Goal: Transaction & Acquisition: Obtain resource

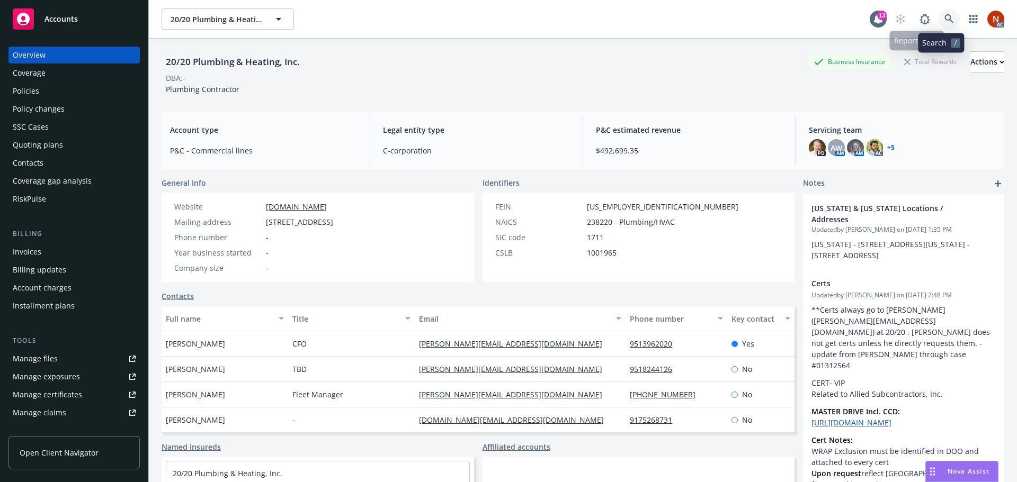
click at [945, 20] on icon at bounding box center [949, 19] width 10 height 10
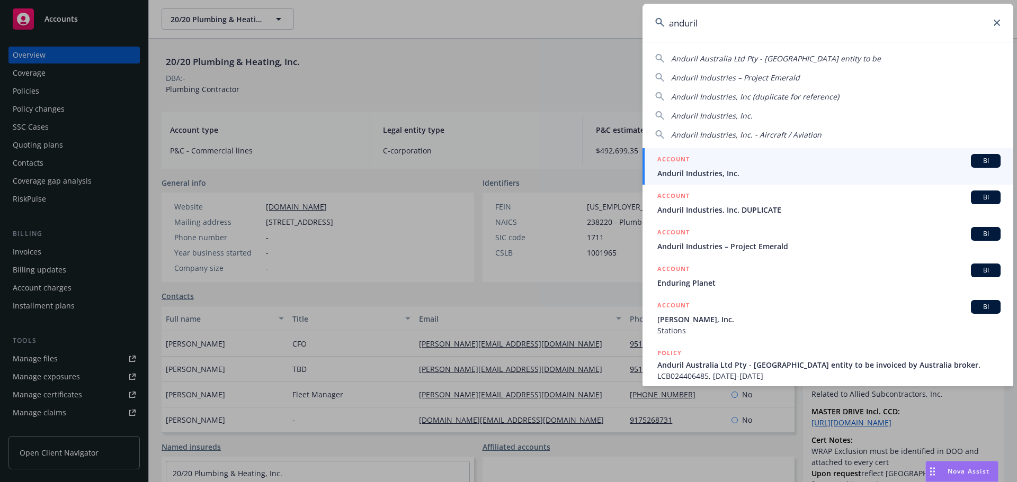
type input "anduril"
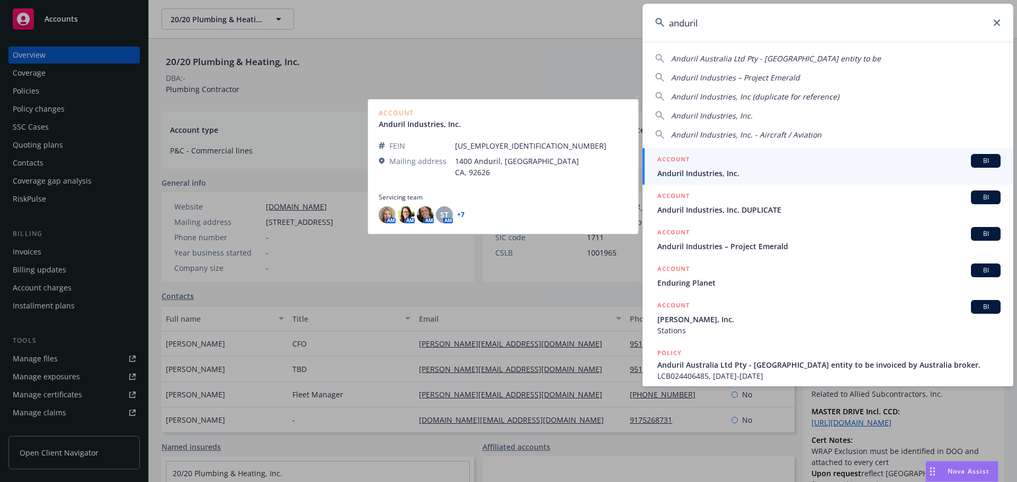
click at [757, 161] on div "ACCOUNT BI" at bounding box center [828, 161] width 343 height 14
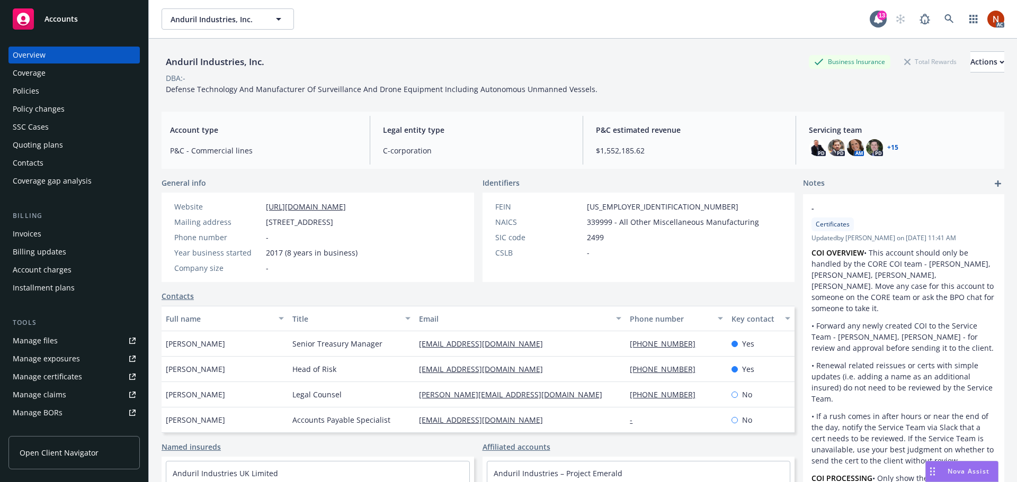
click at [47, 390] on div "Manage claims" at bounding box center [39, 394] width 53 height 17
click at [41, 89] on div "Policies" at bounding box center [74, 91] width 123 height 17
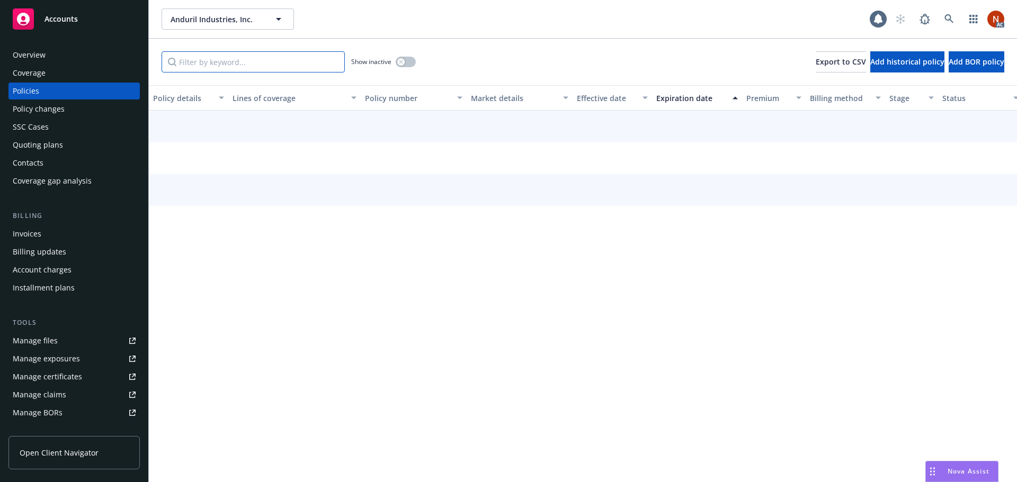
click at [249, 56] on input "Filter by keyword..." at bounding box center [252, 61] width 183 height 21
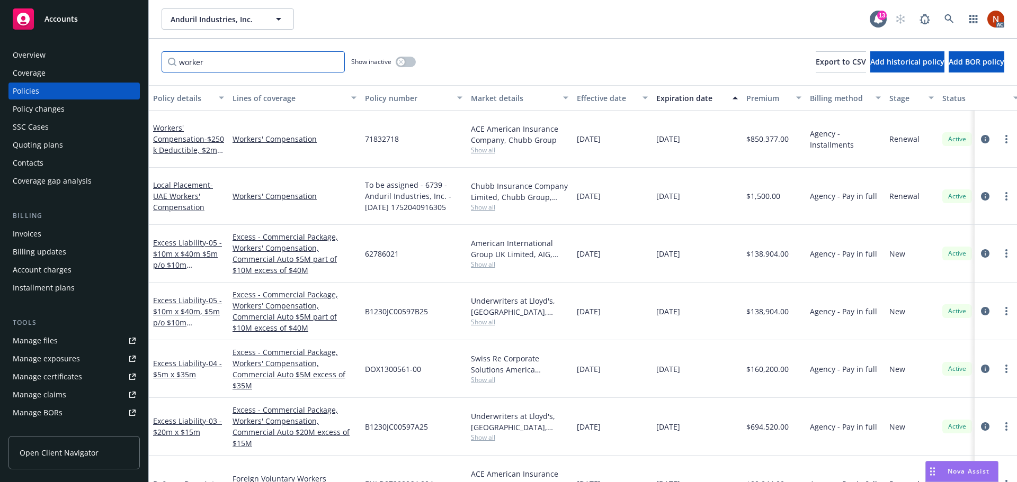
type input "worker"
click at [397, 64] on button "button" at bounding box center [405, 62] width 20 height 11
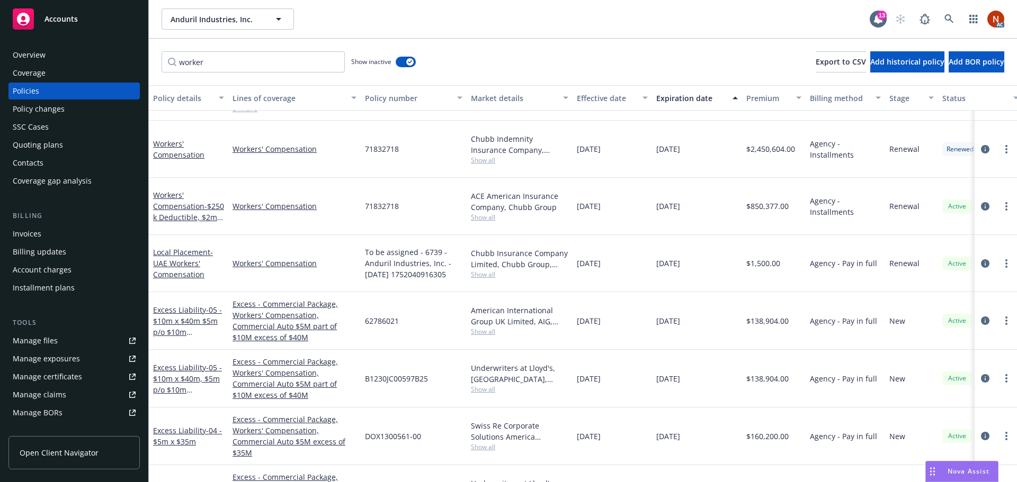
scroll to position [583, 0]
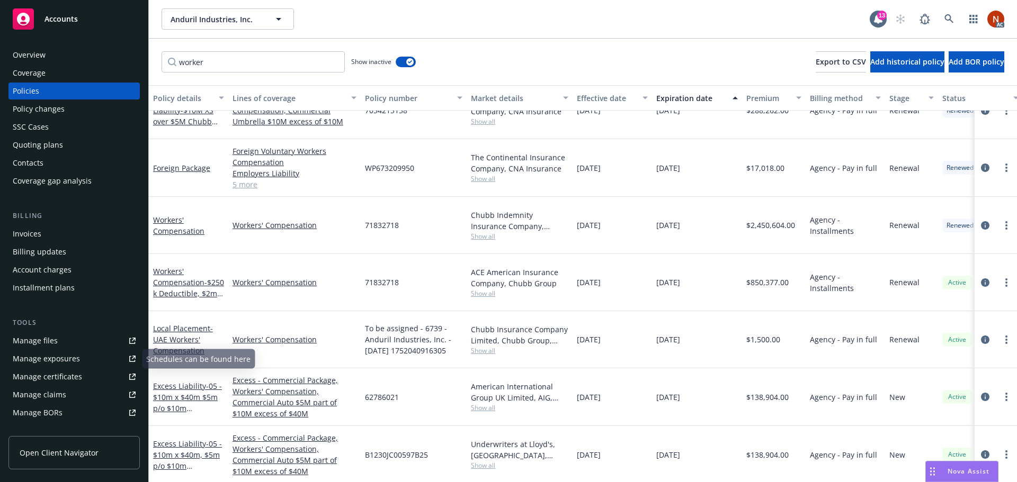
click at [67, 395] on link "Manage claims" at bounding box center [73, 394] width 131 height 17
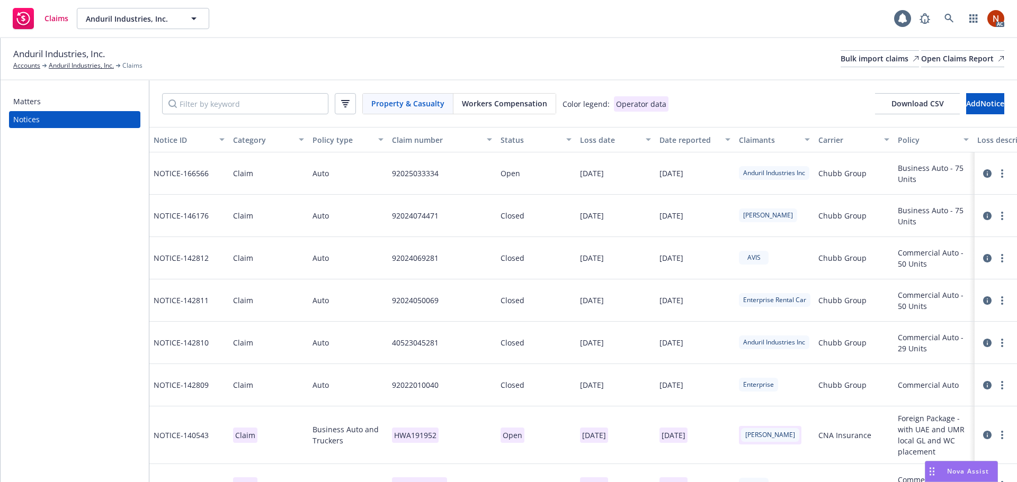
click at [487, 106] on span "Workers Compensation" at bounding box center [504, 103] width 85 height 11
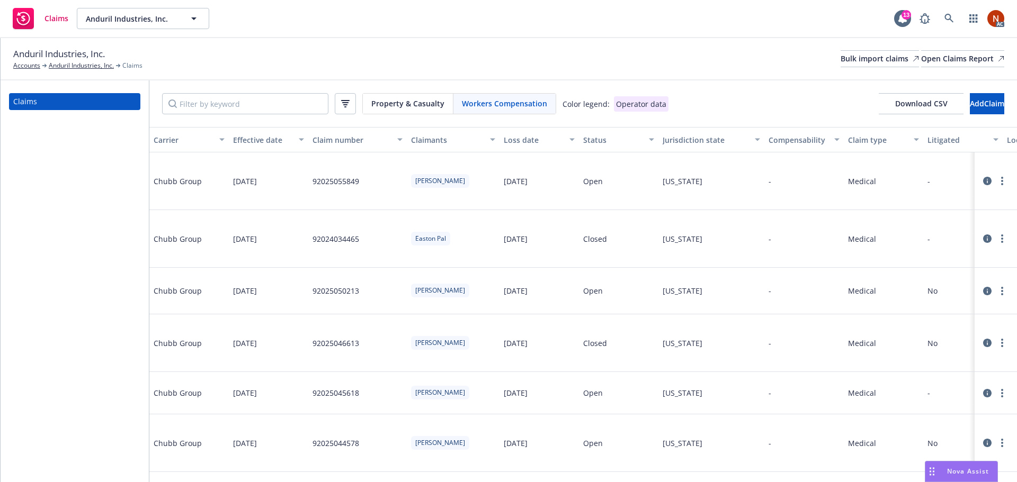
click at [978, 175] on div at bounding box center [995, 181] width 34 height 13
click at [983, 177] on icon at bounding box center [987, 181] width 8 height 8
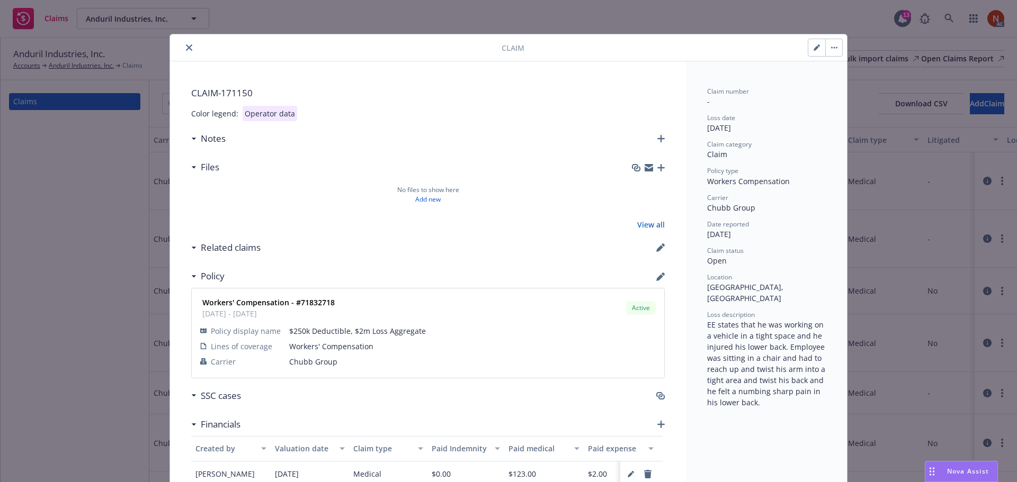
click at [186, 46] on icon "close" at bounding box center [189, 47] width 6 height 6
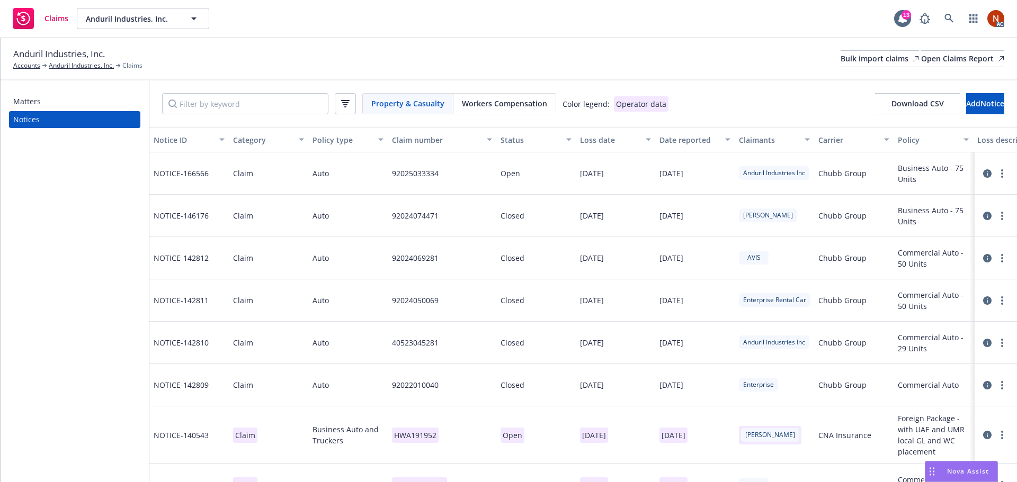
click at [407, 102] on span "Property & Casualty" at bounding box center [407, 103] width 73 height 11
click at [230, 105] on input "Filter by keyword" at bounding box center [245, 103] width 166 height 21
paste input "047518012765"
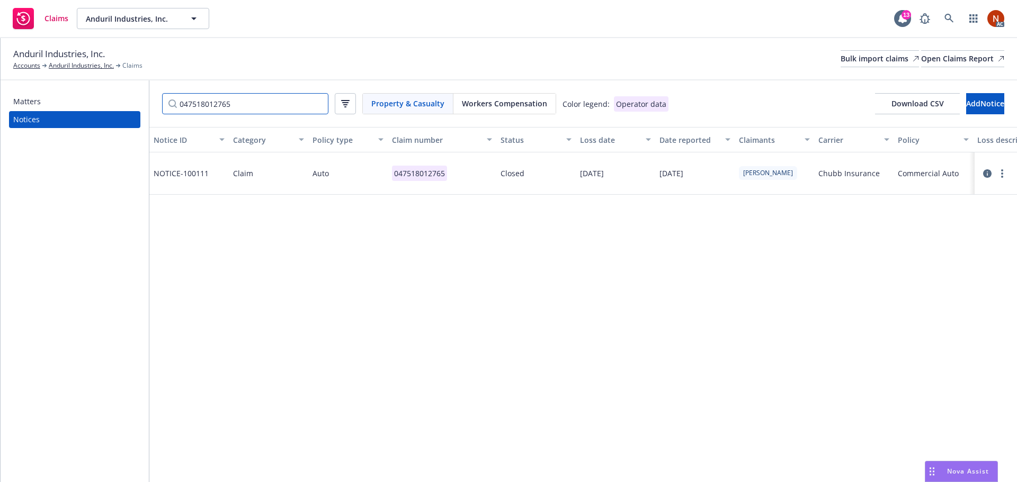
type input "047518012765"
click at [989, 172] on icon at bounding box center [987, 173] width 8 height 8
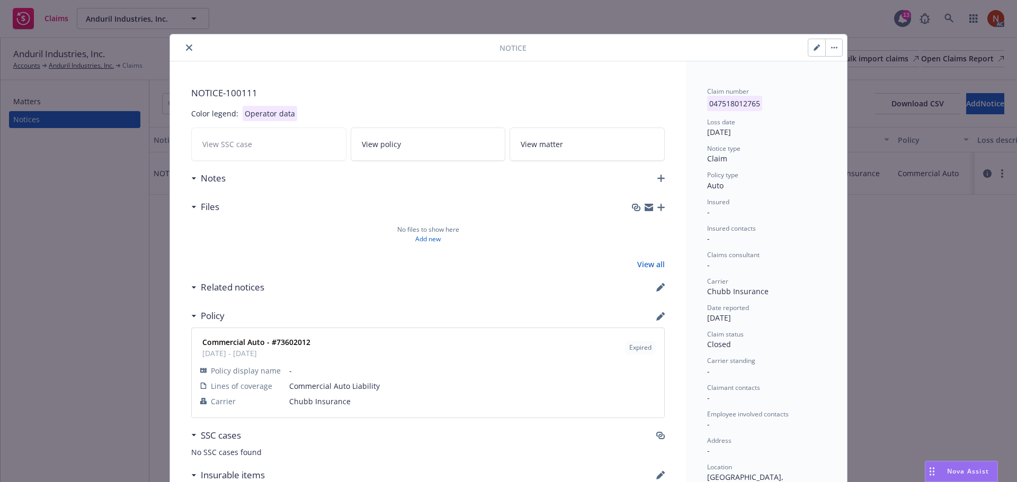
drag, startPoint x: 187, startPoint y: 45, endPoint x: 195, endPoint y: 49, distance: 8.8
click at [186, 45] on icon "close" at bounding box center [189, 47] width 6 height 6
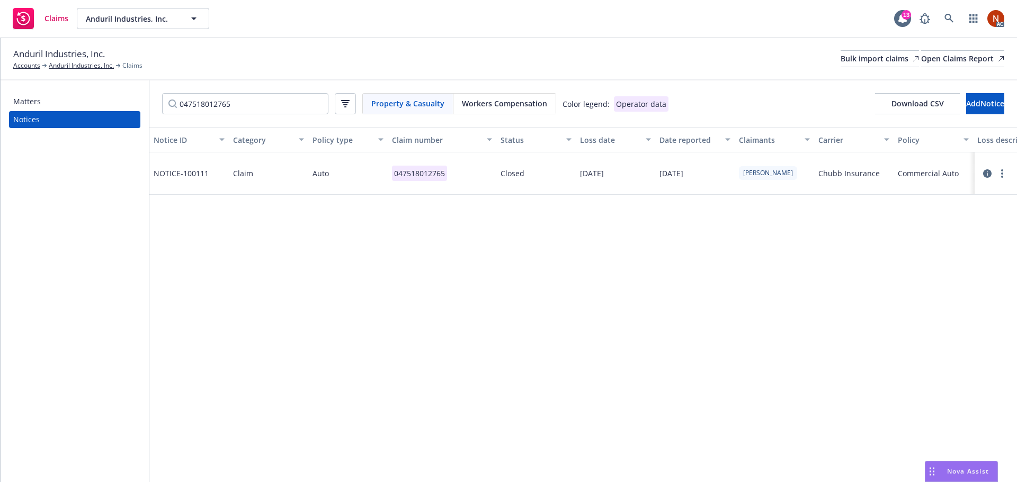
click at [489, 111] on div "Property & Casualty Workers Compensation" at bounding box center [459, 103] width 194 height 21
click at [496, 103] on span "Workers Compensation" at bounding box center [504, 103] width 85 height 11
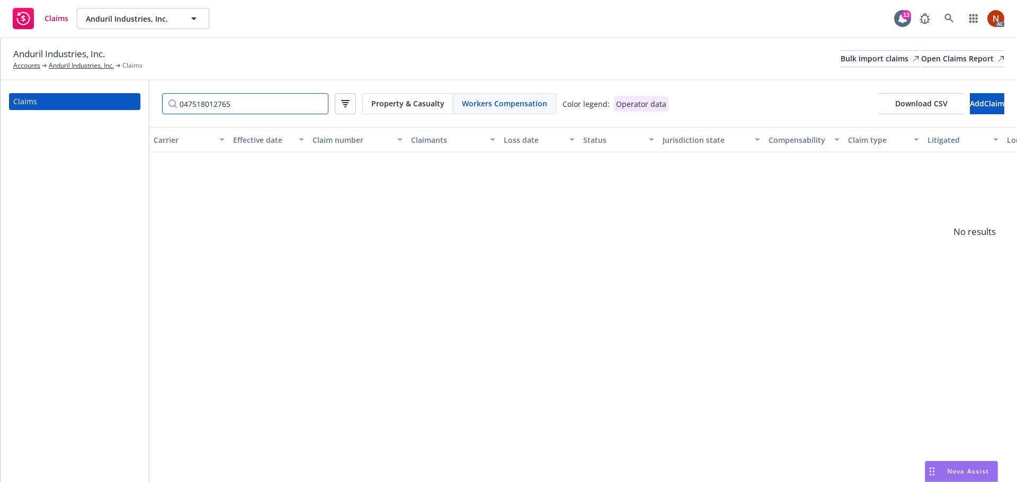
drag, startPoint x: 294, startPoint y: 101, endPoint x: 50, endPoint y: 95, distance: 244.1
click at [50, 95] on div "Claims 047518012765 Property & Casualty Workers Compensation Color legend: Oper…" at bounding box center [509, 281] width 1016 height 402
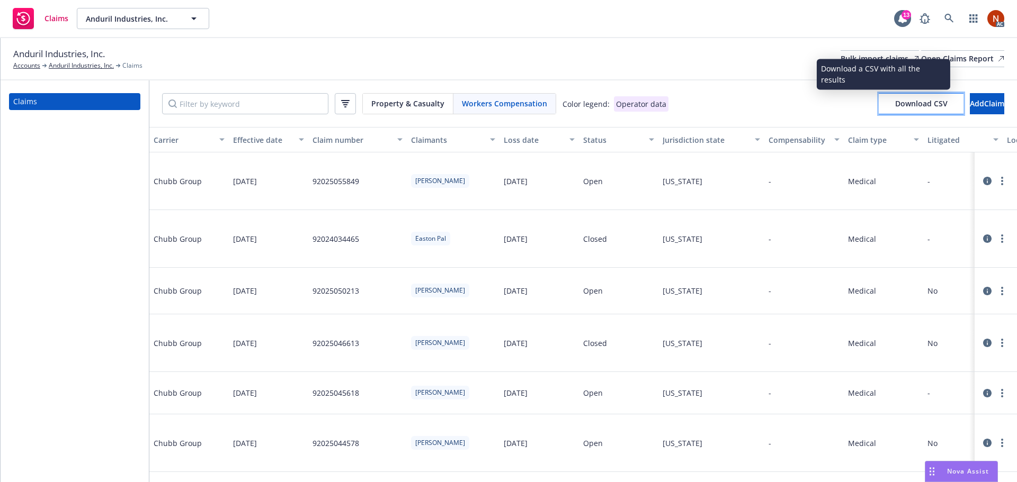
click at [895, 106] on span "Download CSV" at bounding box center [921, 103] width 52 height 10
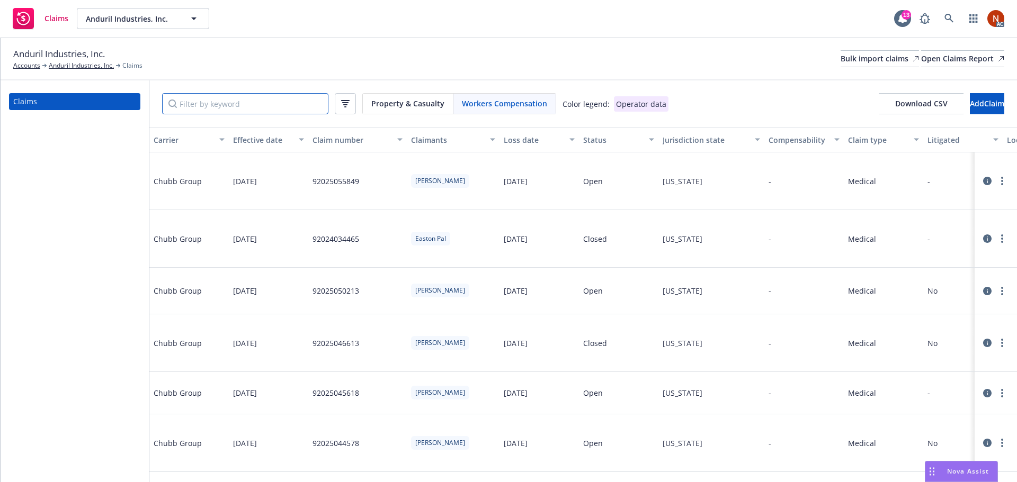
click at [233, 107] on input "Filter by keyword" at bounding box center [245, 103] width 166 height 21
paste input "3/18/2024"
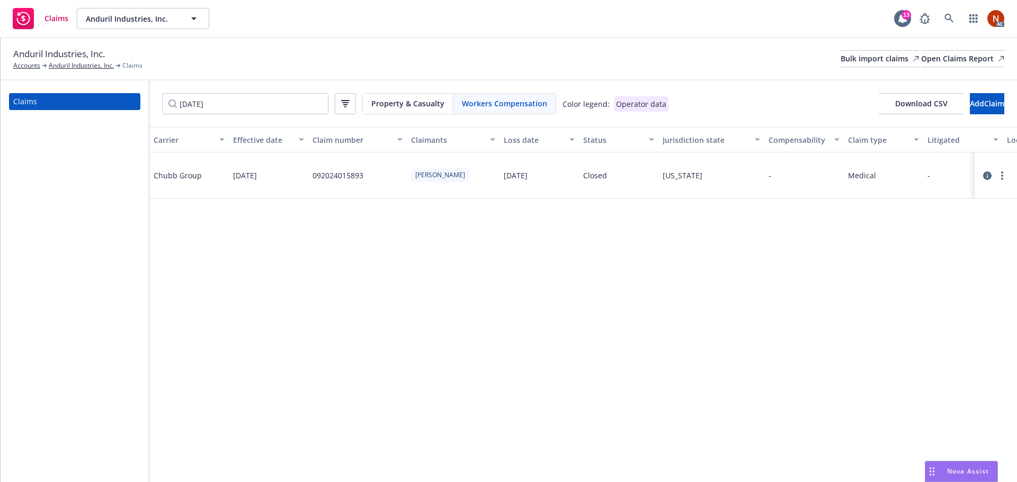
click at [984, 174] on icon at bounding box center [987, 176] width 8 height 8
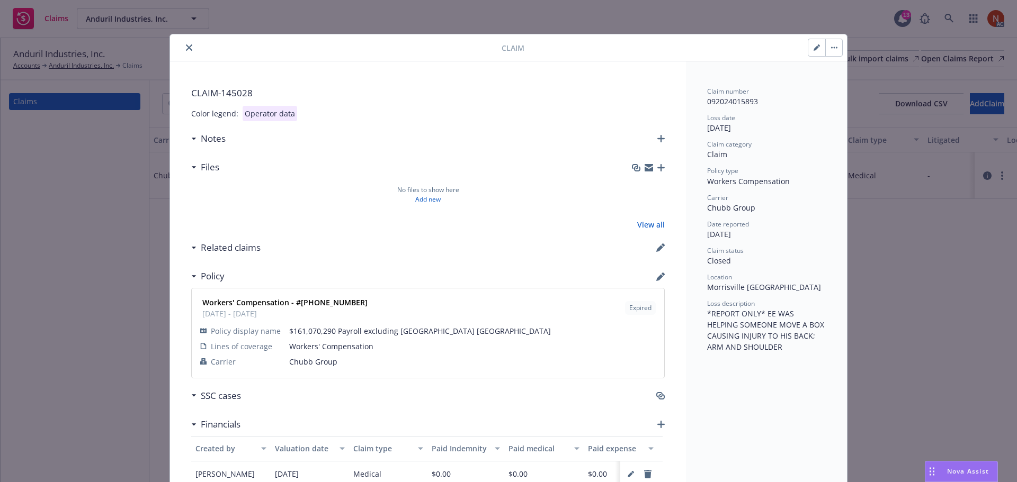
click at [186, 49] on icon "close" at bounding box center [189, 47] width 6 height 6
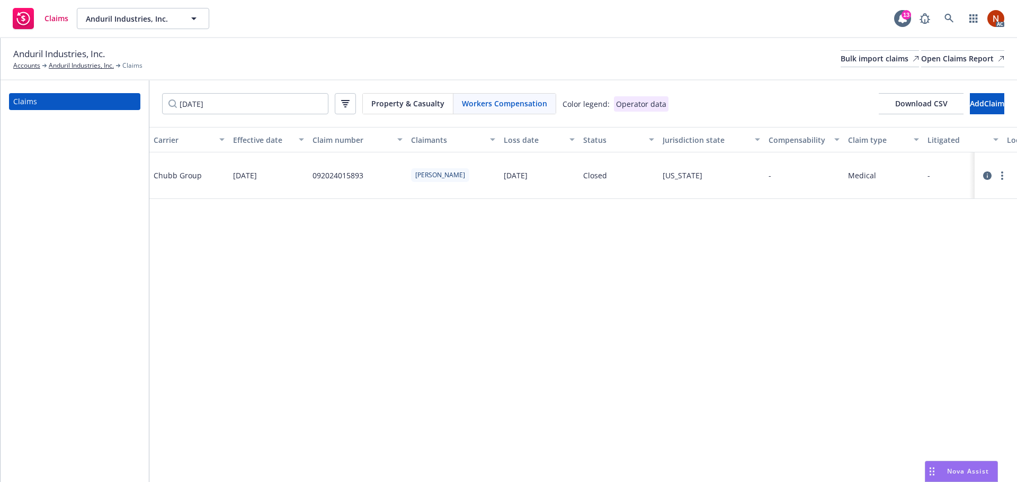
click at [482, 105] on span "Workers Compensation" at bounding box center [504, 103] width 85 height 11
drag, startPoint x: 270, startPoint y: 108, endPoint x: 42, endPoint y: 105, distance: 228.2
click at [39, 105] on div "Claims 3/18/2024 Property & Casualty Workers Compensation Color legend: Operato…" at bounding box center [509, 281] width 1016 height 402
paste input "5/24"
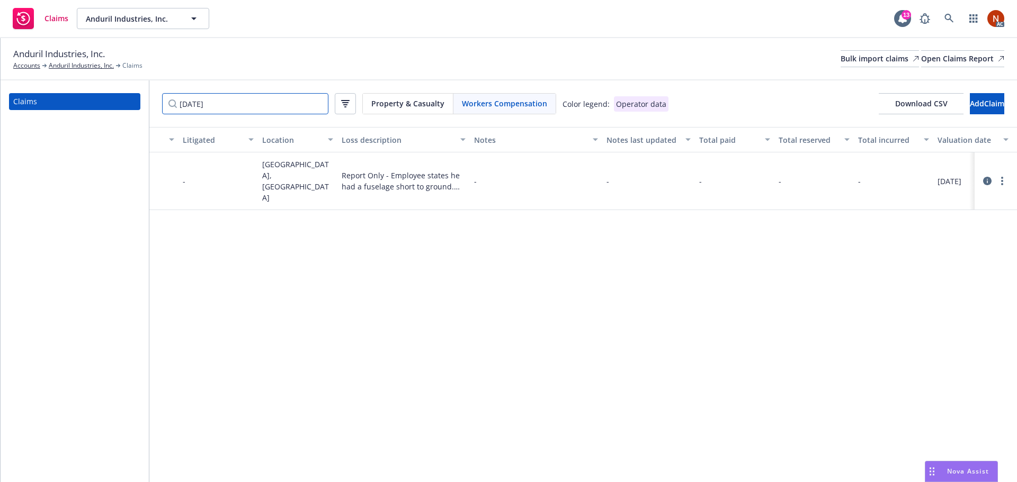
scroll to position [0, 783]
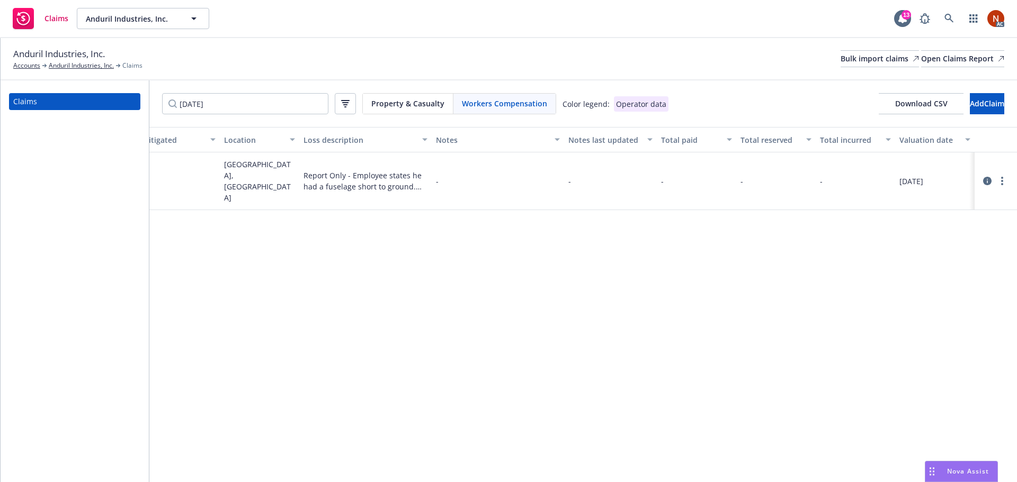
click at [402, 105] on span "Property & Casualty" at bounding box center [407, 103] width 73 height 11
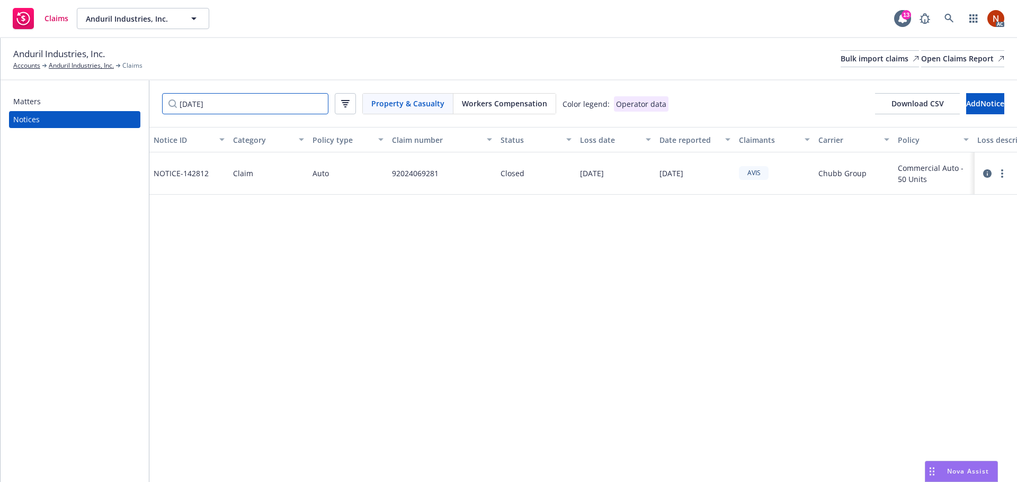
drag, startPoint x: 241, startPoint y: 102, endPoint x: 126, endPoint y: 98, distance: 115.0
click at [114, 100] on div "Matters Notices 5/24/2024 Property & Casualty Workers Compensation Color legend…" at bounding box center [509, 281] width 1016 height 402
paste input "1/9"
click at [188, 103] on input "1/9/2024" at bounding box center [245, 103] width 166 height 21
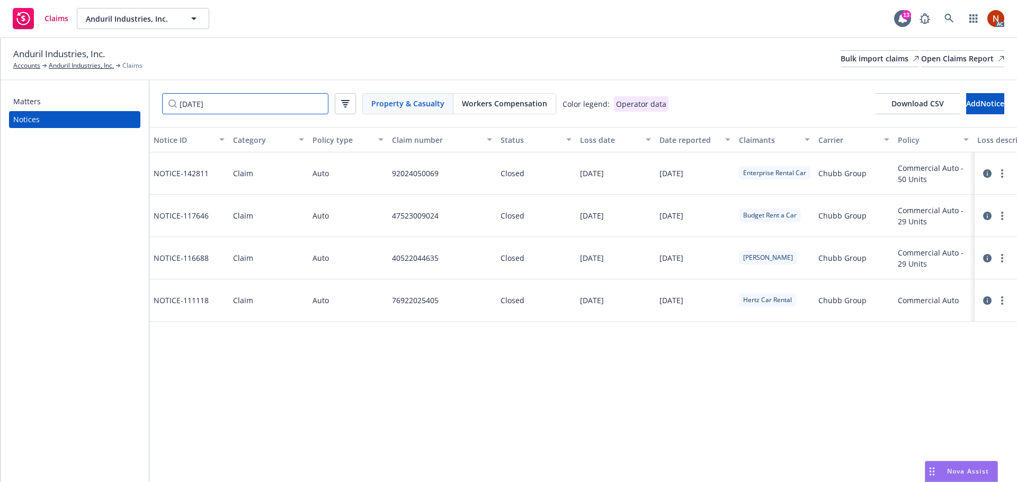
type input "1/09/2024"
click at [984, 174] on icon at bounding box center [987, 173] width 8 height 8
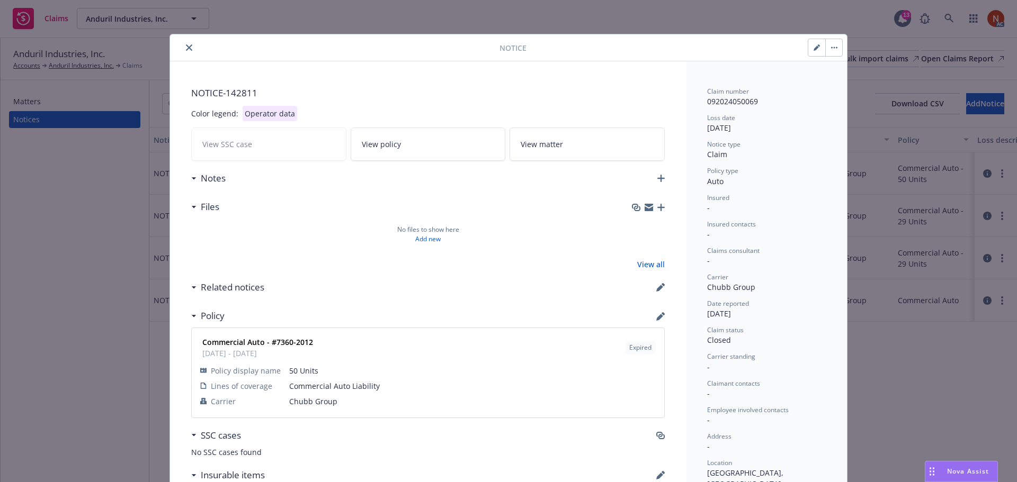
click at [186, 46] on icon "close" at bounding box center [189, 47] width 6 height 6
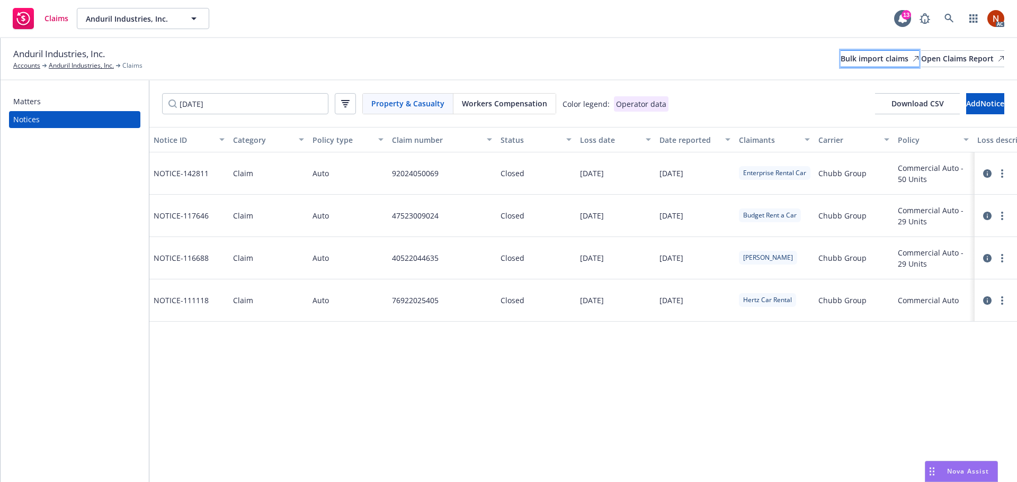
click at [840, 61] on div "Bulk import claims" at bounding box center [879, 59] width 78 height 16
click at [840, 59] on div "Bulk import claims" at bounding box center [879, 59] width 78 height 16
drag, startPoint x: 165, startPoint y: 103, endPoint x: 148, endPoint y: 103, distance: 16.4
click at [148, 103] on div "Matters Notices 1/09/2024 Property & Casualty Workers Compensation Color legend…" at bounding box center [509, 281] width 1016 height 402
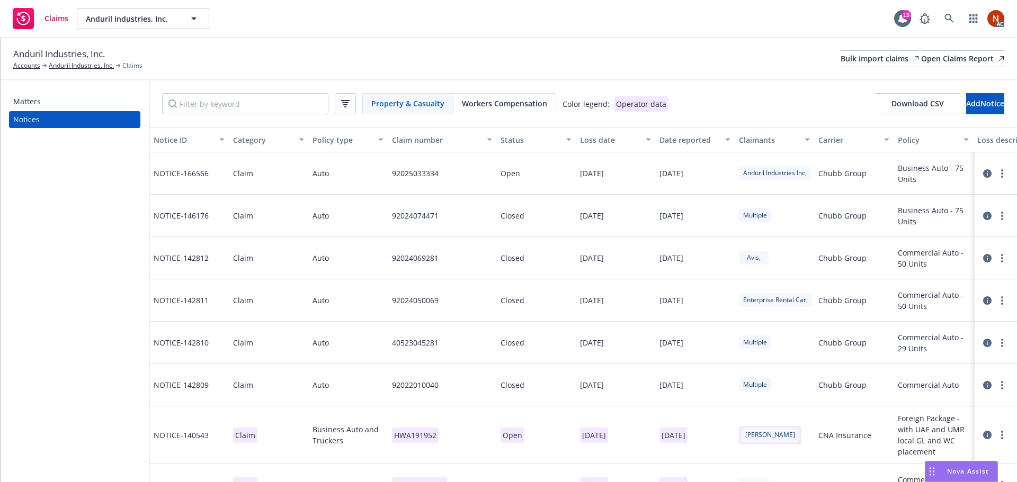
click at [272, 72] on div "Anduril Industries, Inc. Accounts Anduril Industries, Inc. Claims Bulk import c…" at bounding box center [509, 59] width 1016 height 42
click at [484, 102] on span "Workers Compensation" at bounding box center [504, 103] width 85 height 11
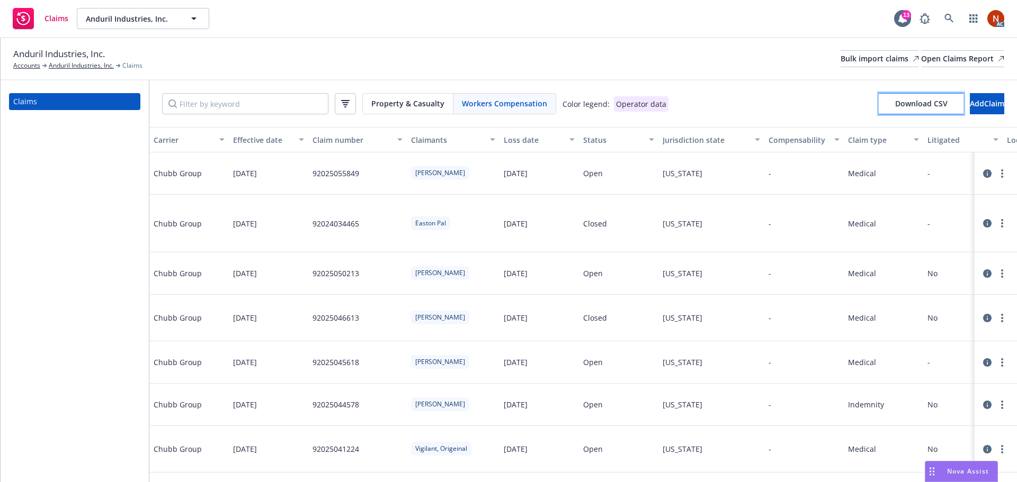
click at [895, 107] on span "Download CSV" at bounding box center [921, 103] width 52 height 10
click at [355, 104] on button "button" at bounding box center [345, 103] width 21 height 21
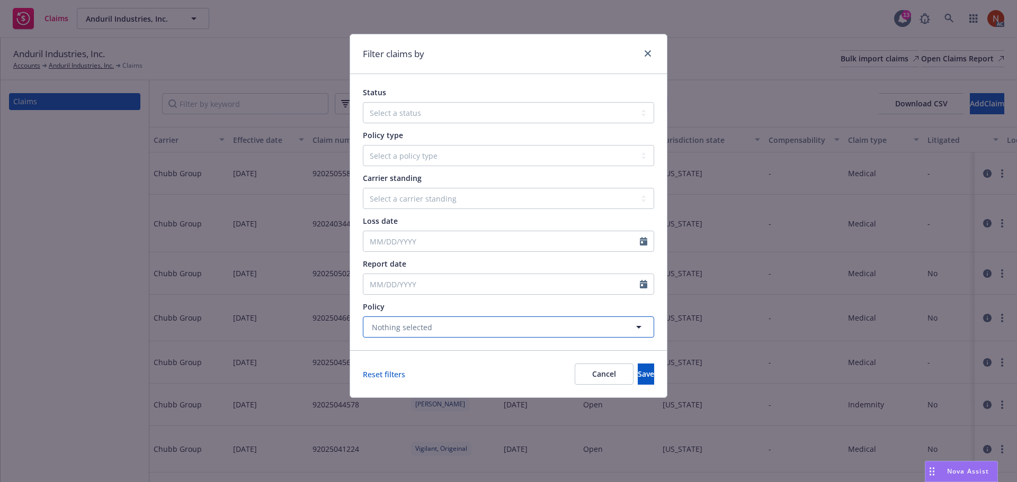
click at [412, 328] on span "Nothing selected" at bounding box center [402, 327] width 60 height 11
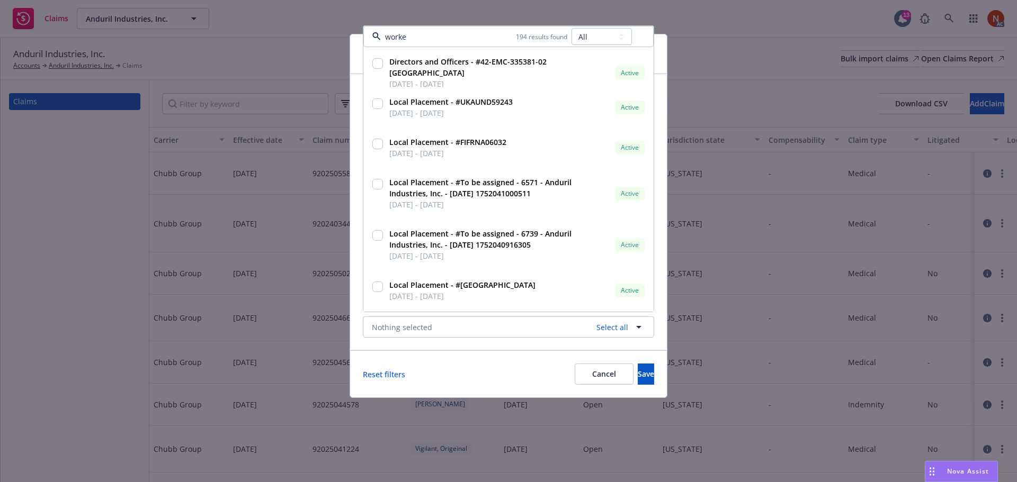
type input "worker"
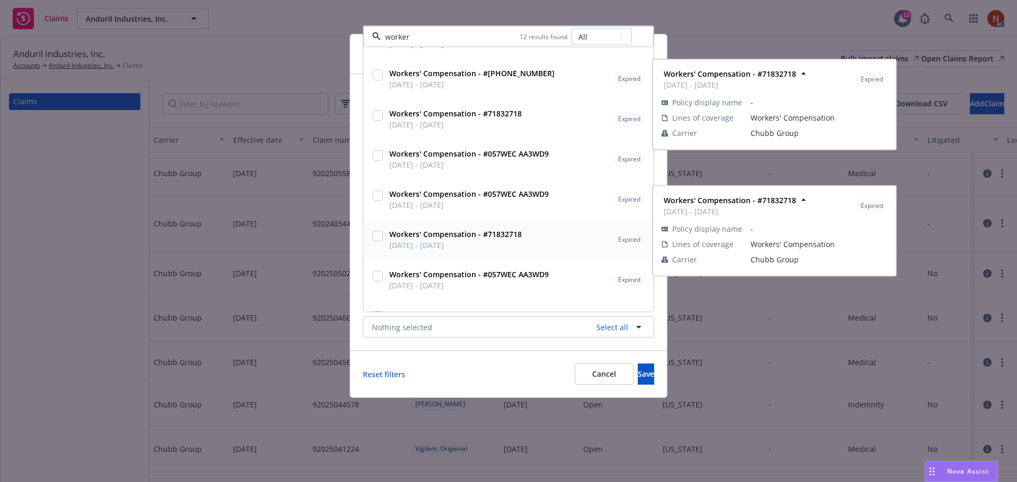
scroll to position [251, 0]
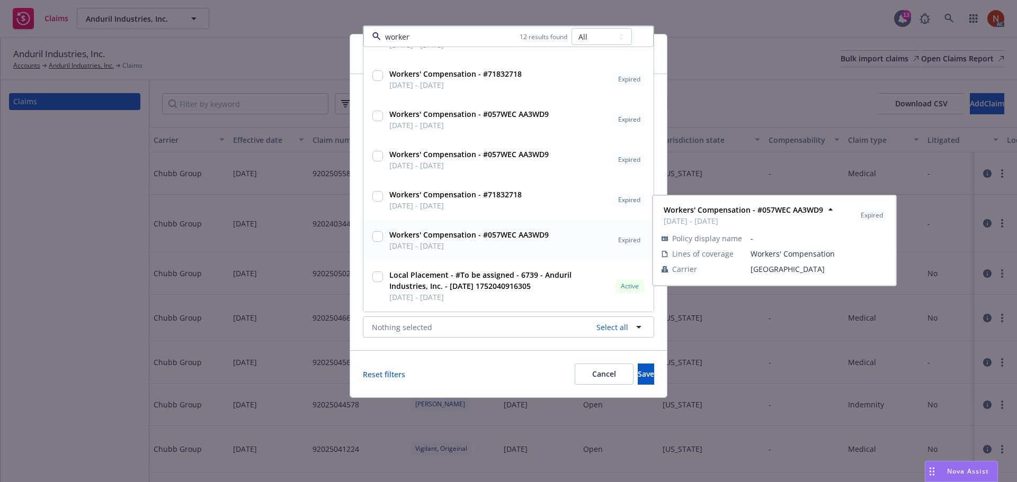
click at [457, 241] on span "06/05/2019 - 06/05/2020" at bounding box center [468, 245] width 159 height 11
checkbox input "true"
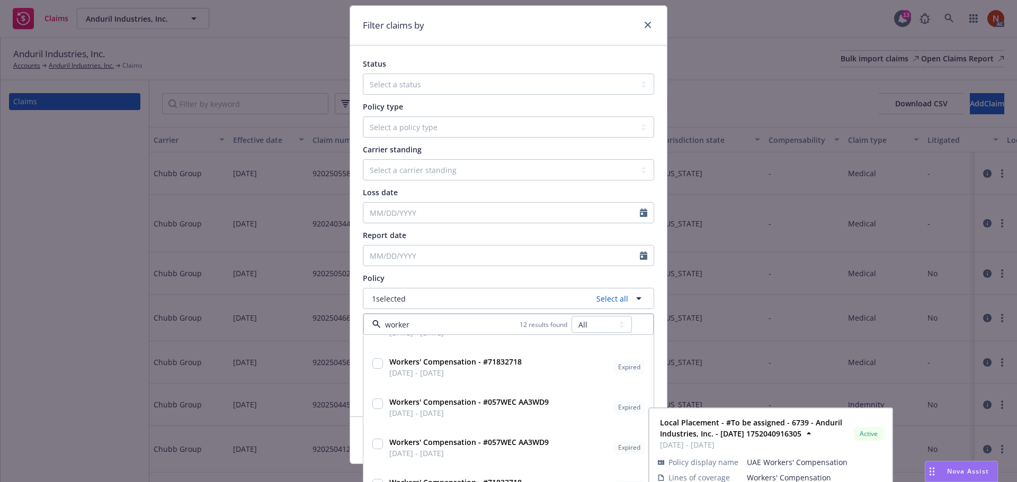
scroll to position [97, 0]
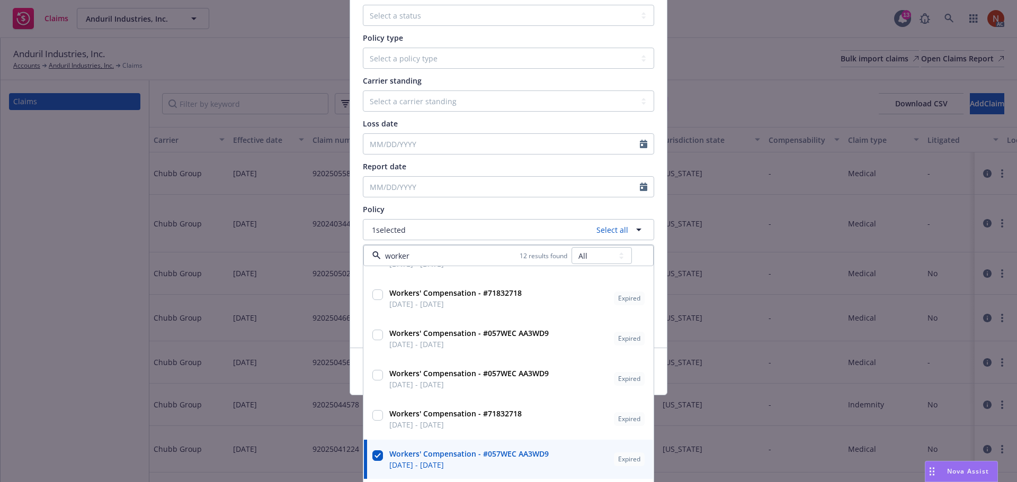
type input "worker"
click at [351, 258] on div "Status Select a status Closed Open Policy type Select a policy type Auto Auto p…" at bounding box center [508, 162] width 317 height 371
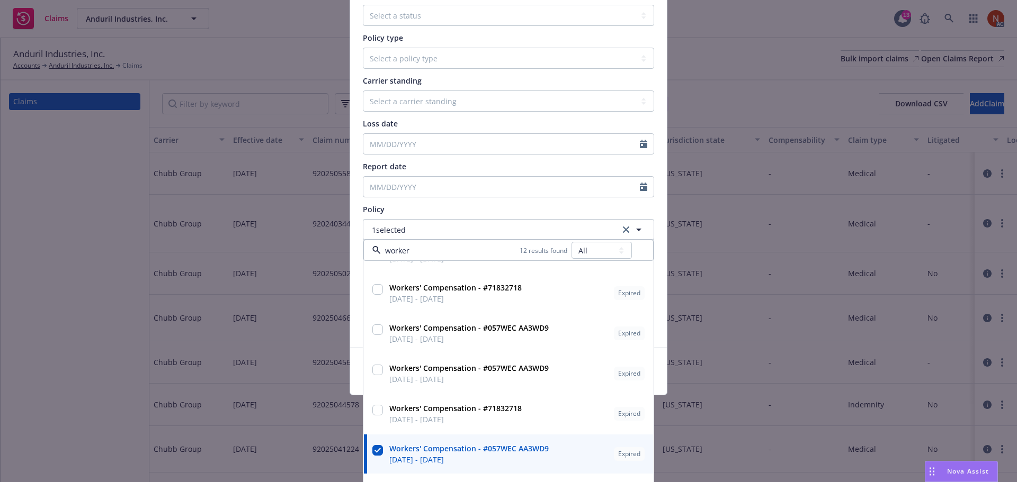
scroll to position [44, 0]
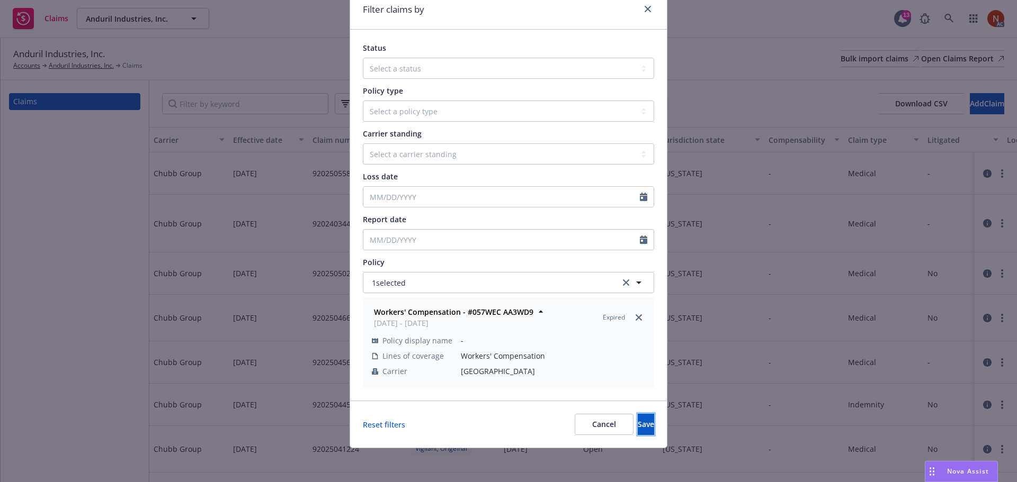
click at [637, 425] on span "Save" at bounding box center [645, 424] width 16 height 10
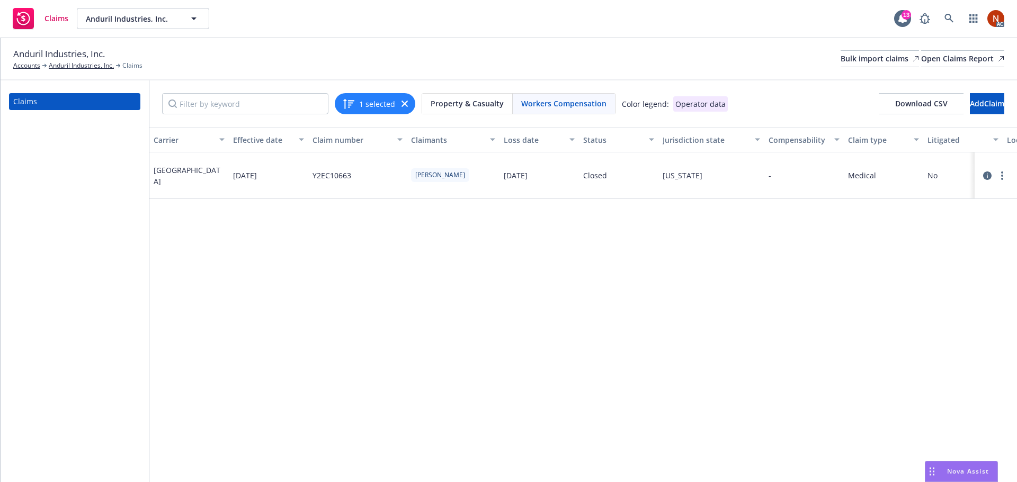
click at [402, 103] on icon "button" at bounding box center [404, 104] width 6 height 6
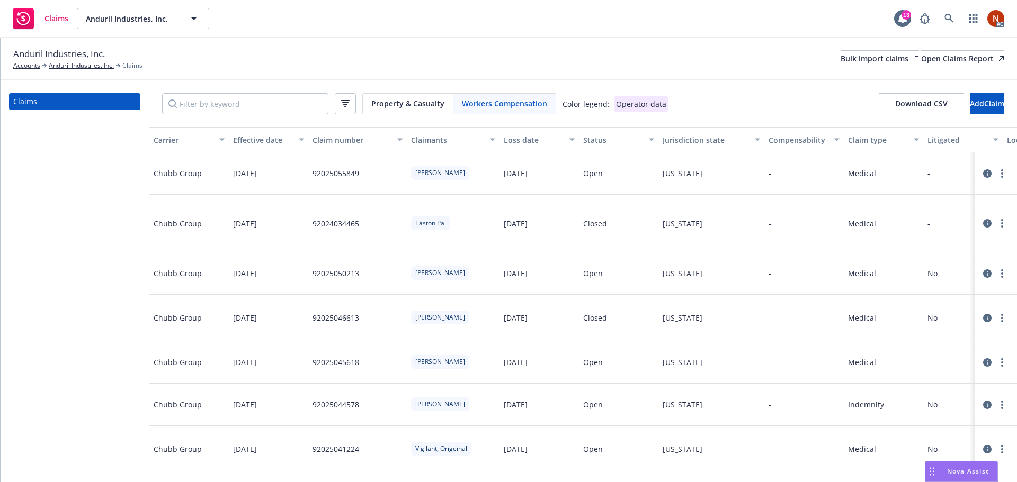
click at [404, 107] on span "Property & Casualty" at bounding box center [407, 103] width 73 height 11
